Goal: Information Seeking & Learning: Check status

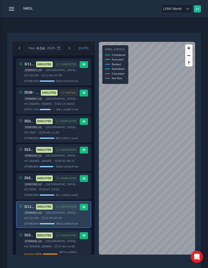
click at [14, 9] on icon "button" at bounding box center [11, 8] width 5 height 9
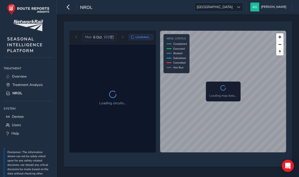
click at [19, 76] on span "Overview" at bounding box center [19, 76] width 15 height 5
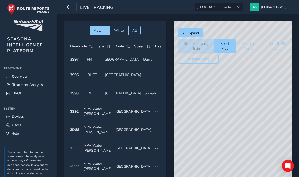
click at [279, 45] on button "See all UK trains" at bounding box center [277, 46] width 30 height 14
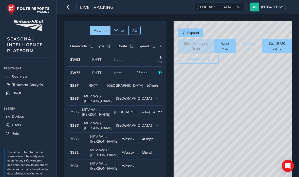
click at [235, 84] on div "© Mapbox © OpenStreetMap Improve this map" at bounding box center [233, 109] width 118 height 177
click at [247, 119] on div "© Mapbox © OpenStreetMap Improve this map" at bounding box center [233, 109] width 118 height 177
click at [232, 108] on div "© Mapbox © OpenStreetMap Improve this map" at bounding box center [233, 109] width 118 height 177
click at [262, 109] on div "© Mapbox © OpenStreetMap Improve this map" at bounding box center [233, 109] width 118 height 177
click at [276, 46] on button "See all UK trains" at bounding box center [277, 46] width 30 height 14
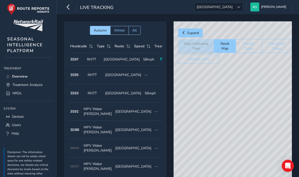
click at [282, 45] on button "See all UK trains" at bounding box center [277, 46] width 30 height 14
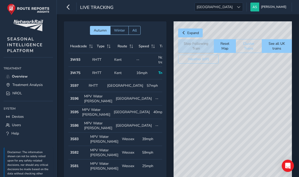
click at [16, 95] on span "NROL" at bounding box center [17, 93] width 10 height 5
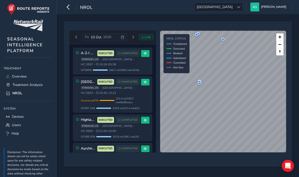
click at [235, 7] on span "[GEOGRAPHIC_DATA]" at bounding box center [215, 7] width 40 height 8
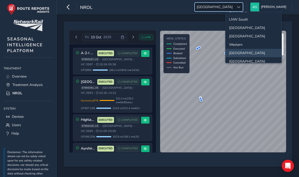
scroll to position [25, 0]
click at [258, 38] on li "[GEOGRAPHIC_DATA]" at bounding box center [254, 35] width 56 height 8
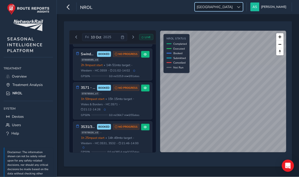
scroll to position [20, 0]
click at [79, 136] on div "3S31/32 - [GEOGRAPHIC_DATA], [GEOGRAPHIC_DATA] Borders & [GEOGRAPHIC_DATA] BOOK…" at bounding box center [107, 139] width 63 height 30
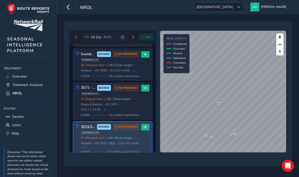
click at [92, 102] on span "Wales & Borders" at bounding box center [92, 104] width 22 height 4
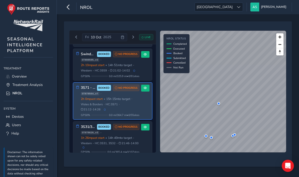
click at [82, 58] on span "ST898505_v3" at bounding box center [90, 60] width 19 height 4
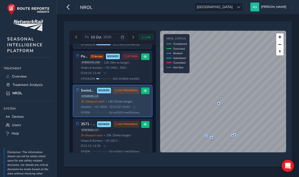
scroll to position [109, 0]
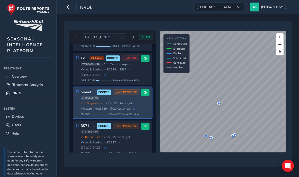
click at [87, 78] on span "GPS 18.02 %" at bounding box center [88, 80] width 14 height 4
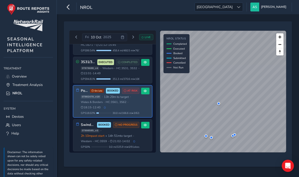
scroll to position [68, 0]
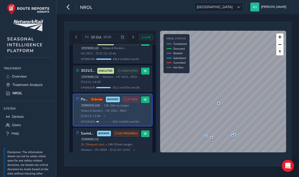
click at [89, 68] on div "3S31/32 - [GEOGRAPHIC_DATA], [GEOGRAPHIC_DATA] [GEOGRAPHIC_DATA] & [GEOGRAPHIC_…" at bounding box center [110, 78] width 59 height 22
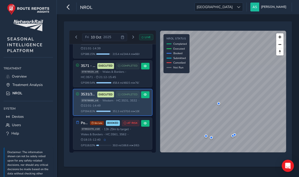
scroll to position [42, 0]
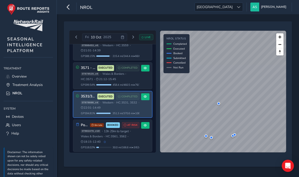
click at [85, 77] on span "HC: 3S71" at bounding box center [87, 79] width 12 height 4
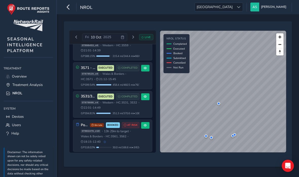
click at [20, 79] on span "Overview" at bounding box center [19, 76] width 15 height 5
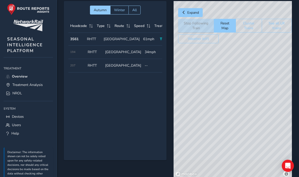
click at [22, 86] on span "Treatment Analysis" at bounding box center [27, 84] width 30 height 5
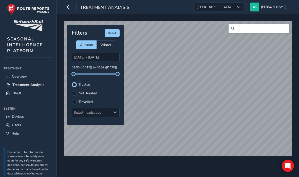
click at [23, 93] on link "NROL" at bounding box center [28, 93] width 49 height 8
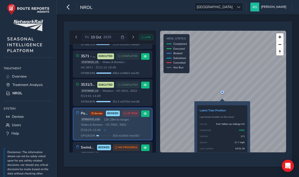
scroll to position [74, 0]
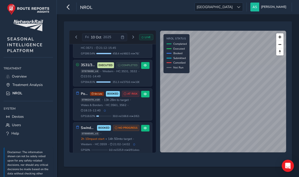
click at [134, 34] on button "Next day" at bounding box center [133, 37] width 8 height 6
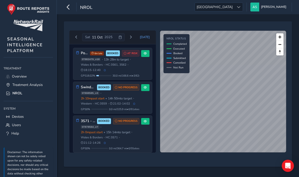
click at [131, 34] on button "Next day" at bounding box center [131, 37] width 8 height 6
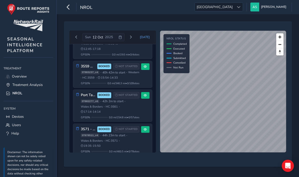
scroll to position [49, 0]
click at [132, 103] on div "ST882277_v6 • 42h 2m to start • [GEOGRAPHIC_DATA] & Borders • HC: 3S61 • 17:14 …" at bounding box center [110, 106] width 59 height 14
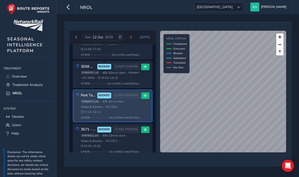
click at [122, 115] on span "0.0 mi / 154.8 mi • 0 / 57 sites" at bounding box center [124, 117] width 30 height 4
click at [146, 94] on span at bounding box center [145, 95] width 3 height 3
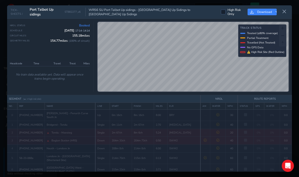
click at [288, 8] on button at bounding box center [285, 12] width 8 height 8
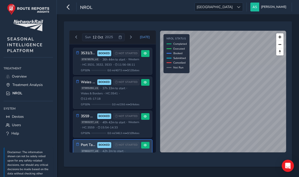
click at [144, 79] on button at bounding box center [145, 82] width 8 height 7
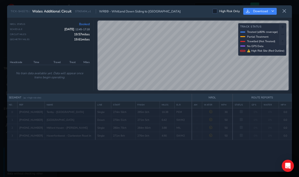
click at [282, 7] on button at bounding box center [285, 11] width 8 height 8
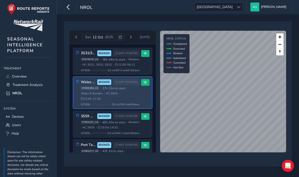
click at [15, 77] on span "Overview" at bounding box center [19, 76] width 15 height 5
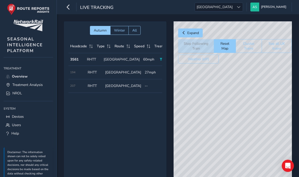
click at [270, 73] on div "© Mapbox © OpenStreetMap Improve this map" at bounding box center [233, 109] width 118 height 177
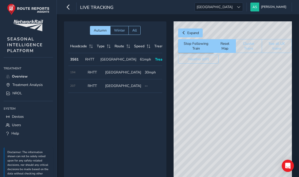
click at [20, 95] on span "NROL" at bounding box center [17, 93] width 10 height 5
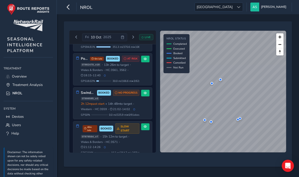
scroll to position [109, 0]
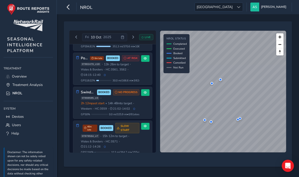
click at [135, 82] on div "Port Talbot Up Sidings FO 6m late BOOKED AT RISK ST882479_v10 • 13h 26m to targ…" at bounding box center [110, 68] width 59 height 27
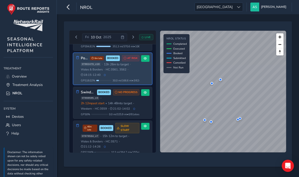
click at [136, 110] on div "ST898505_v3 • 2h 12m past start • 14h 48m to target • Western • HC: 3S59 • 21:0…" at bounding box center [110, 103] width 59 height 14
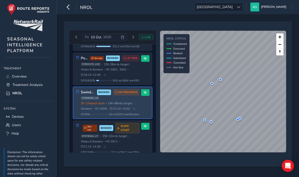
click at [125, 71] on span "HC: 3S61, 3S62" at bounding box center [116, 69] width 21 height 4
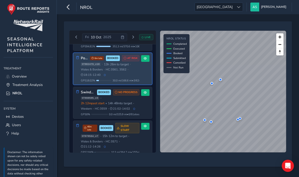
click at [130, 105] on span "14h 48m to target" at bounding box center [120, 103] width 24 height 4
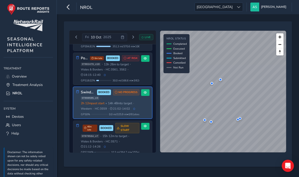
click at [133, 77] on div "ST882479_v10 • 13h 26m to target • [GEOGRAPHIC_DATA] & Borders • HC: 3S61, 3S62…" at bounding box center [110, 69] width 59 height 14
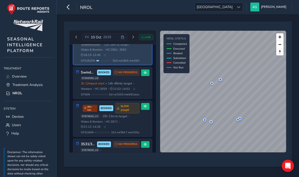
scroll to position [133, 0]
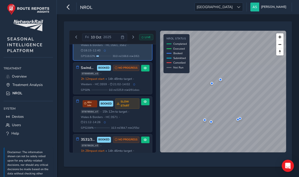
click at [127, 129] on div "3S71 - [GEOGRAPHIC_DATA] 40m late BOOKED SLOW START ST878564_v7 • 15h 12m to ta…" at bounding box center [110, 113] width 59 height 31
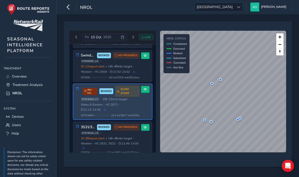
scroll to position [146, 0]
click at [118, 140] on span "14h 46m to target" at bounding box center [120, 138] width 24 height 4
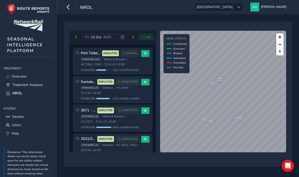
scroll to position [0, 0]
click at [18, 77] on span "Overview" at bounding box center [19, 76] width 15 height 5
